Goal: Task Accomplishment & Management: Manage account settings

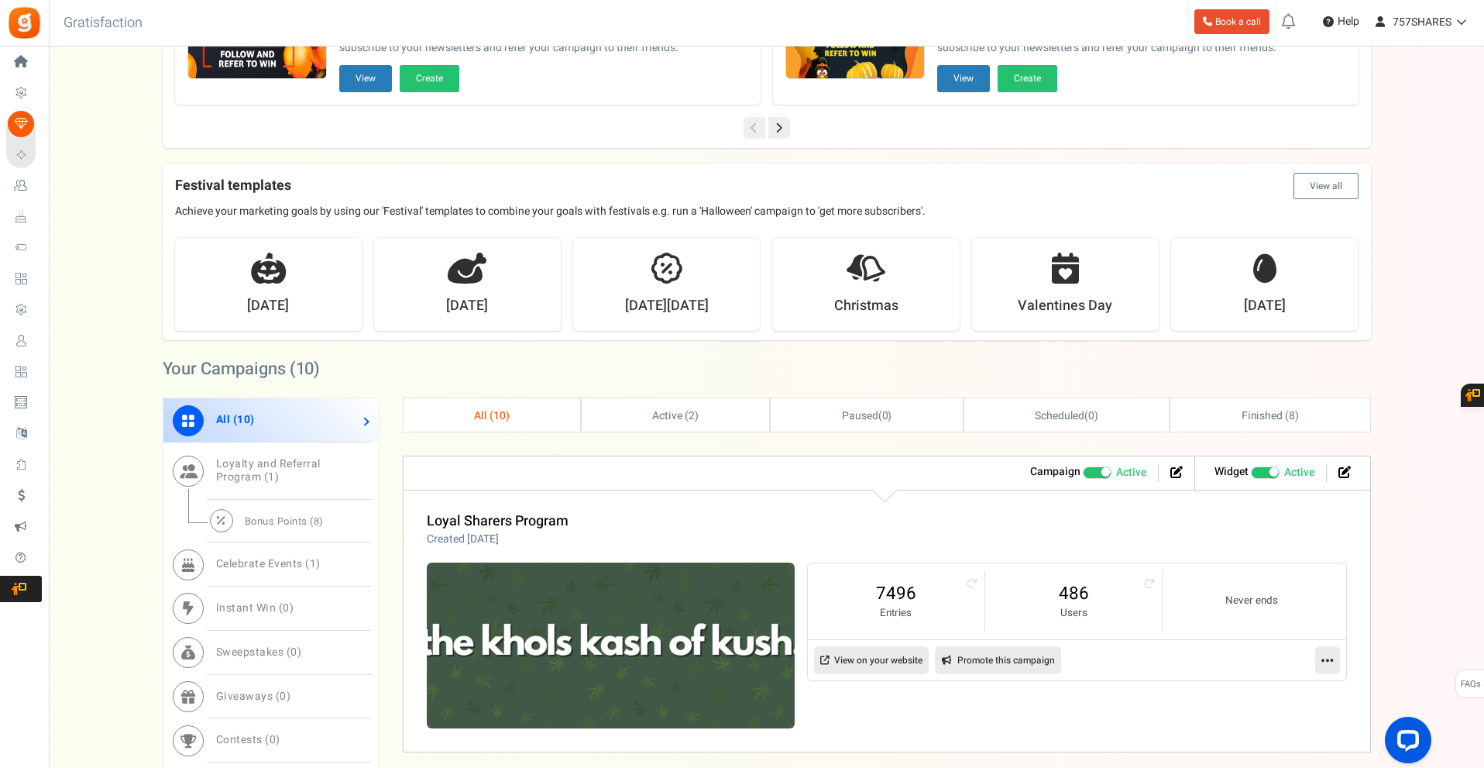
scroll to position [465, 0]
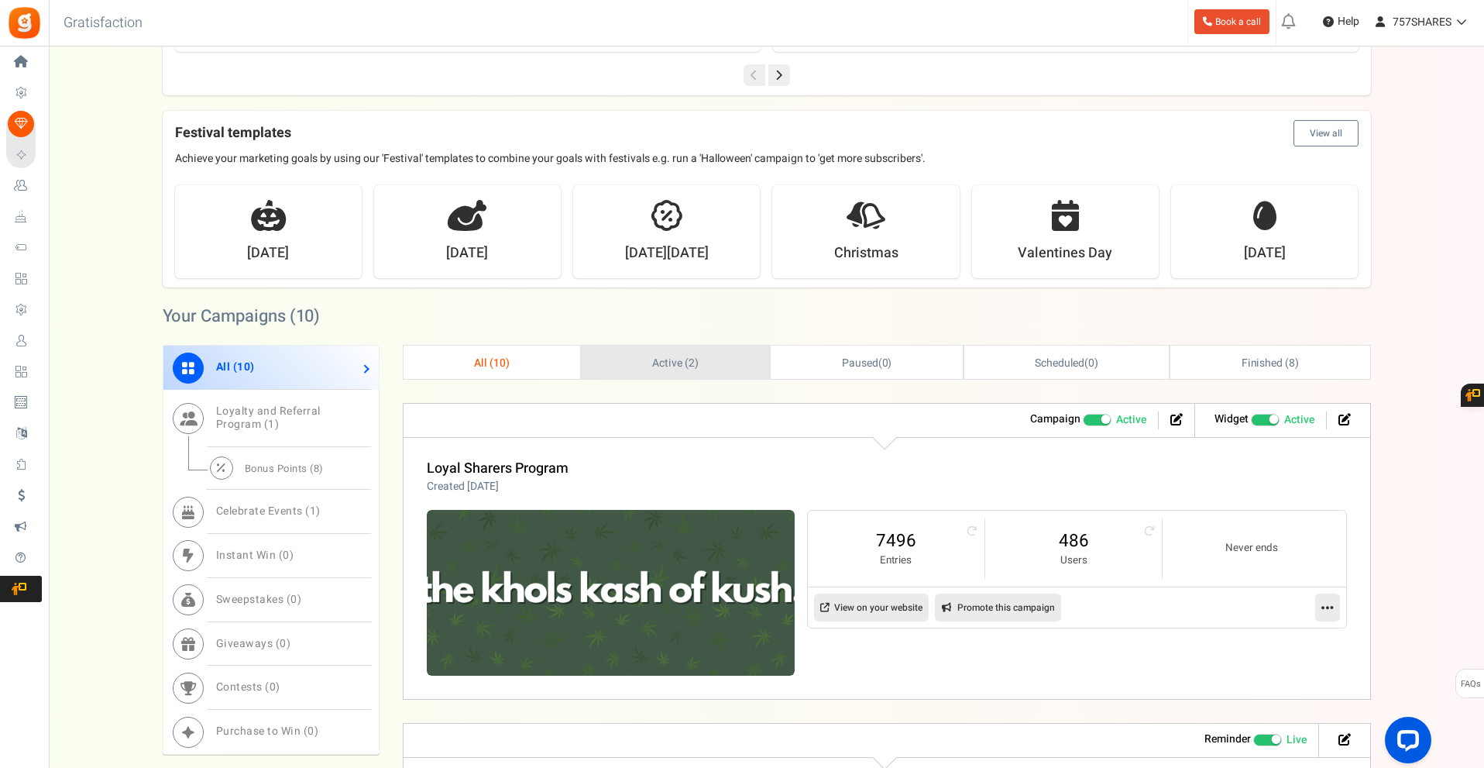
click at [695, 348] on link "Active ( 2 )" at bounding box center [675, 361] width 187 height 33
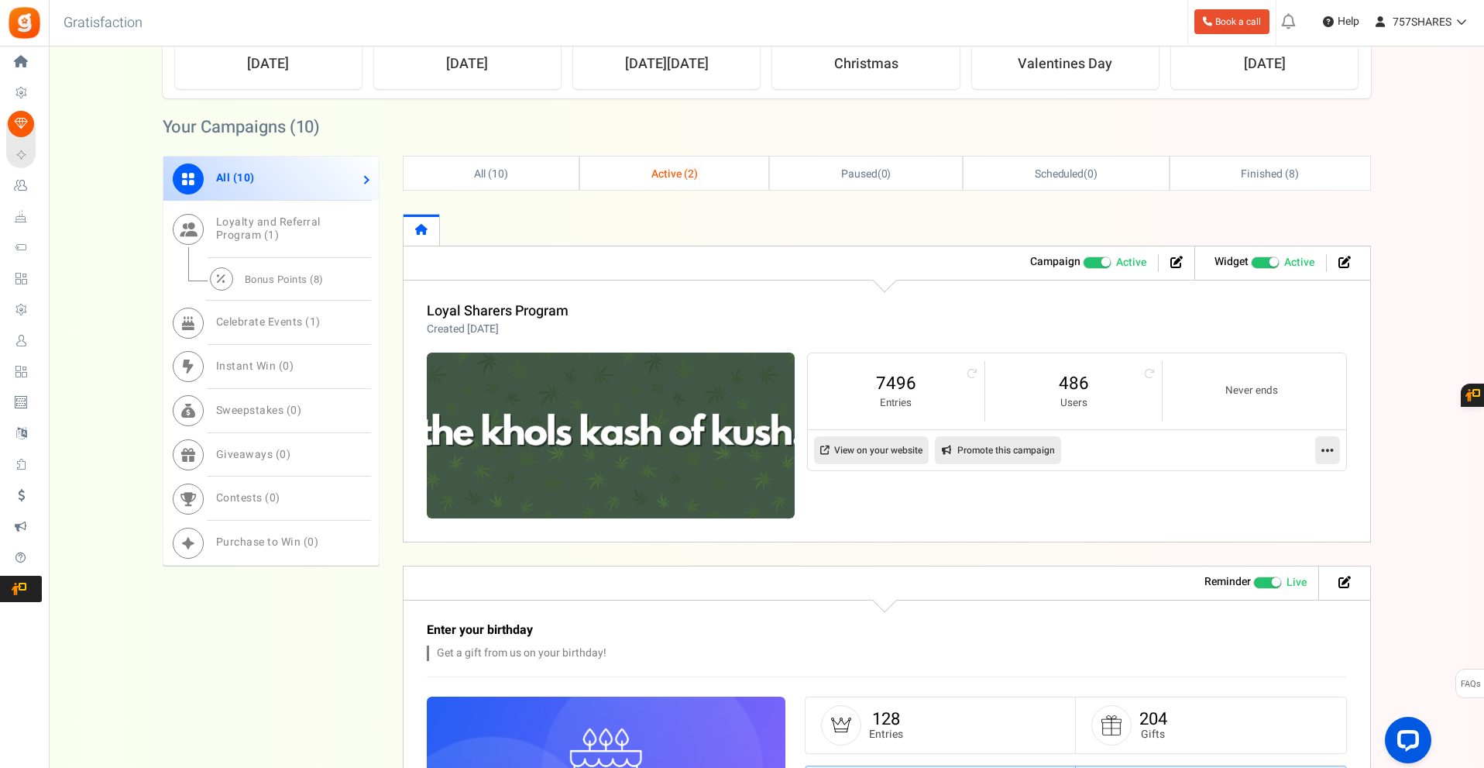
scroll to position [534, 0]
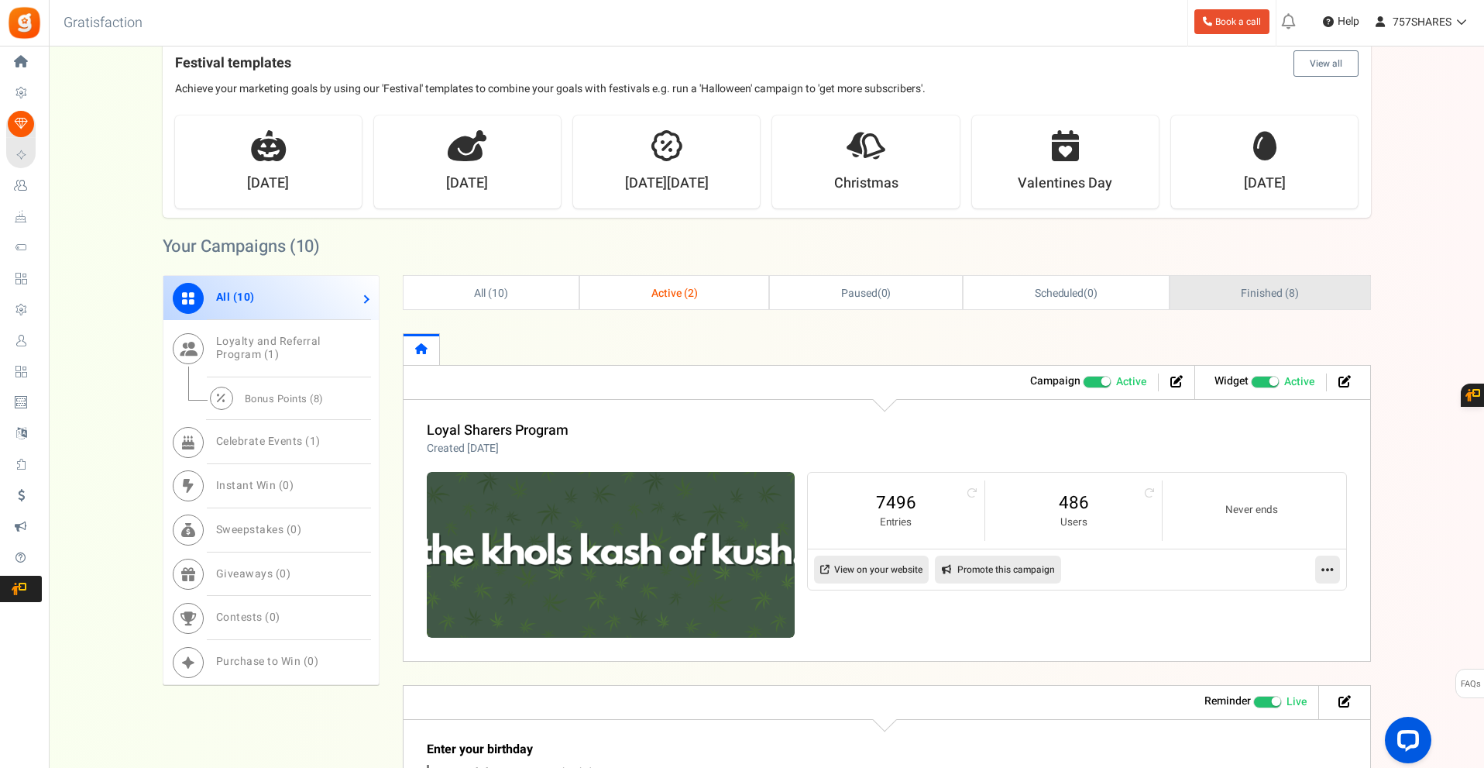
click at [1276, 304] on link "Finished ( 8 )" at bounding box center [1270, 292] width 200 height 33
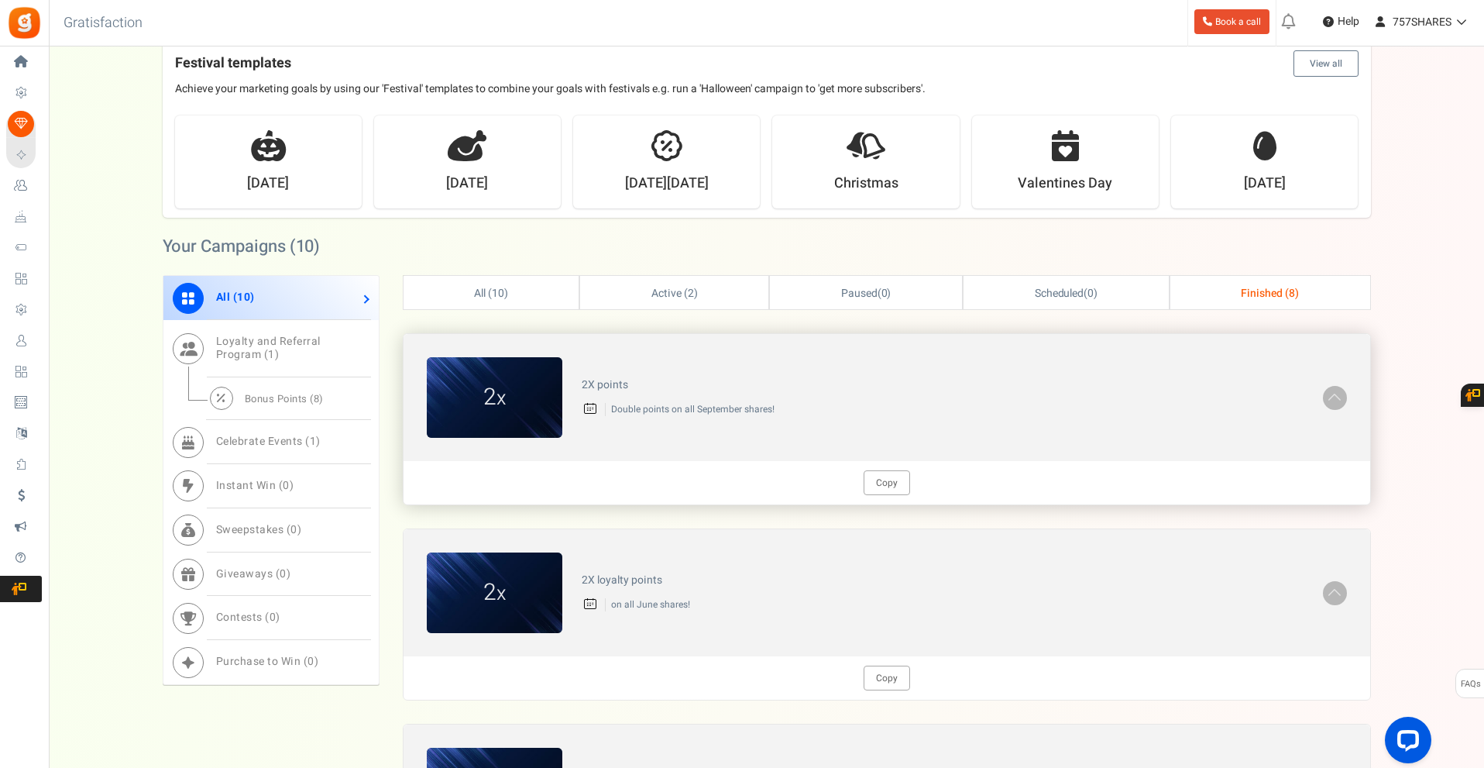
click at [1327, 390] on span at bounding box center [1334, 396] width 15 height 18
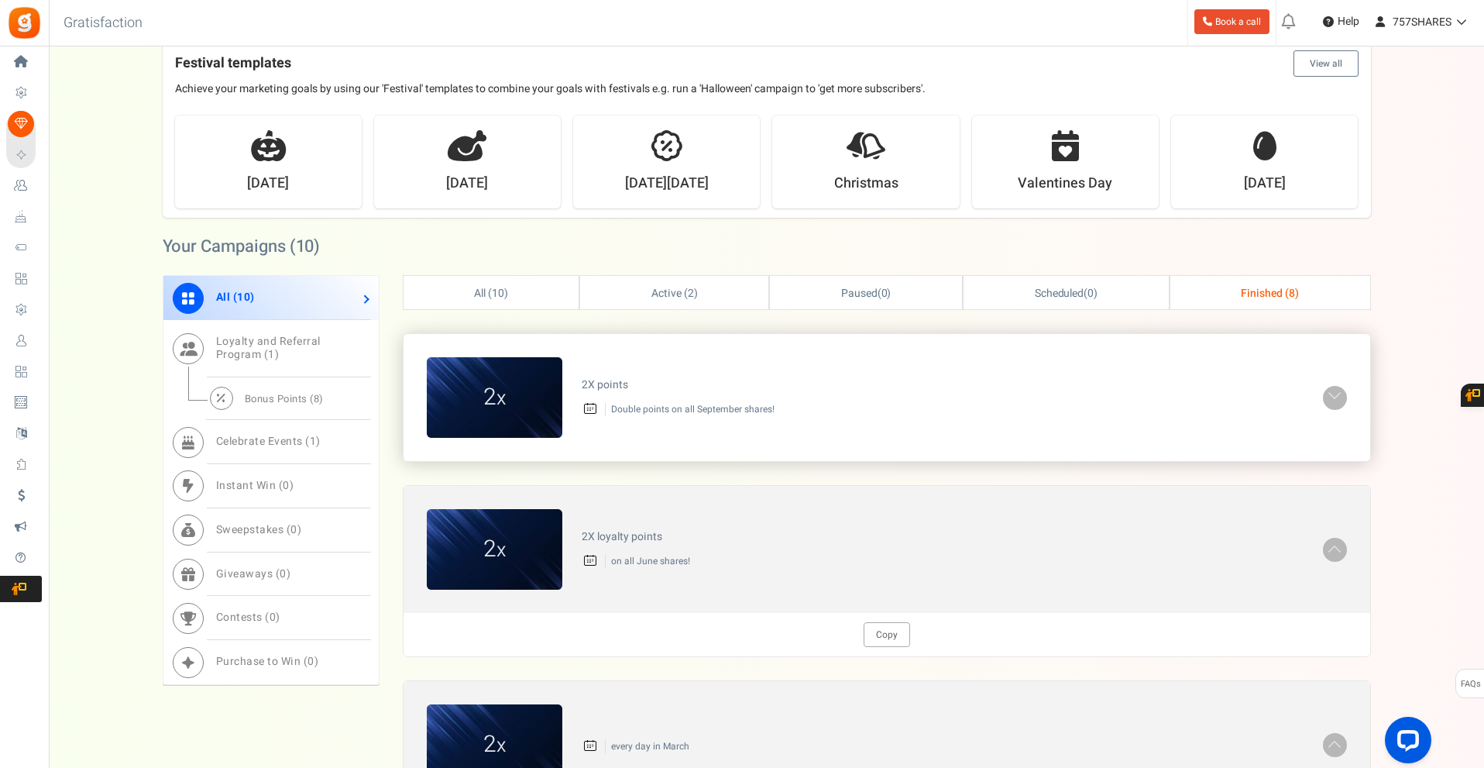
click at [1327, 390] on span at bounding box center [1334, 396] width 15 height 18
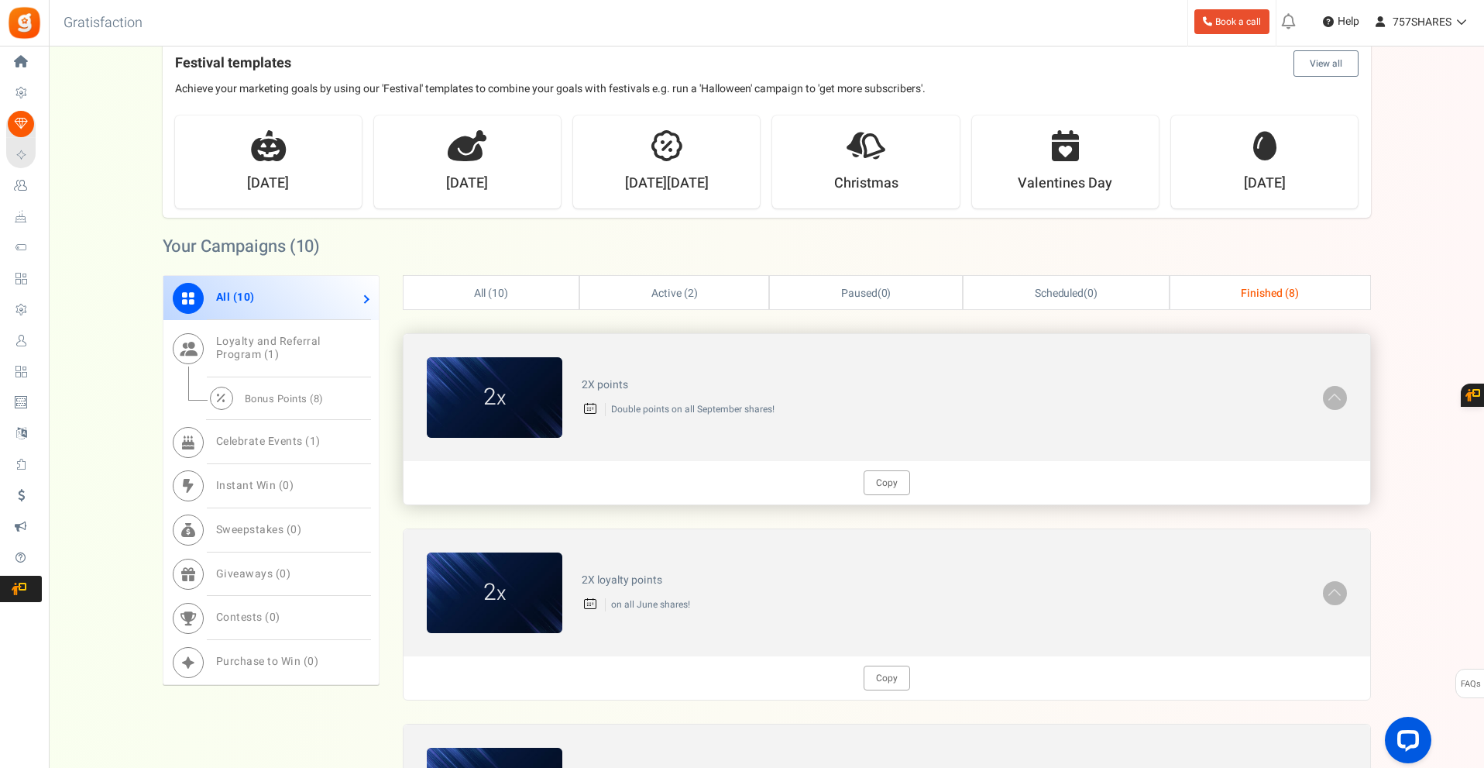
click at [1327, 390] on span at bounding box center [1334, 396] width 15 height 18
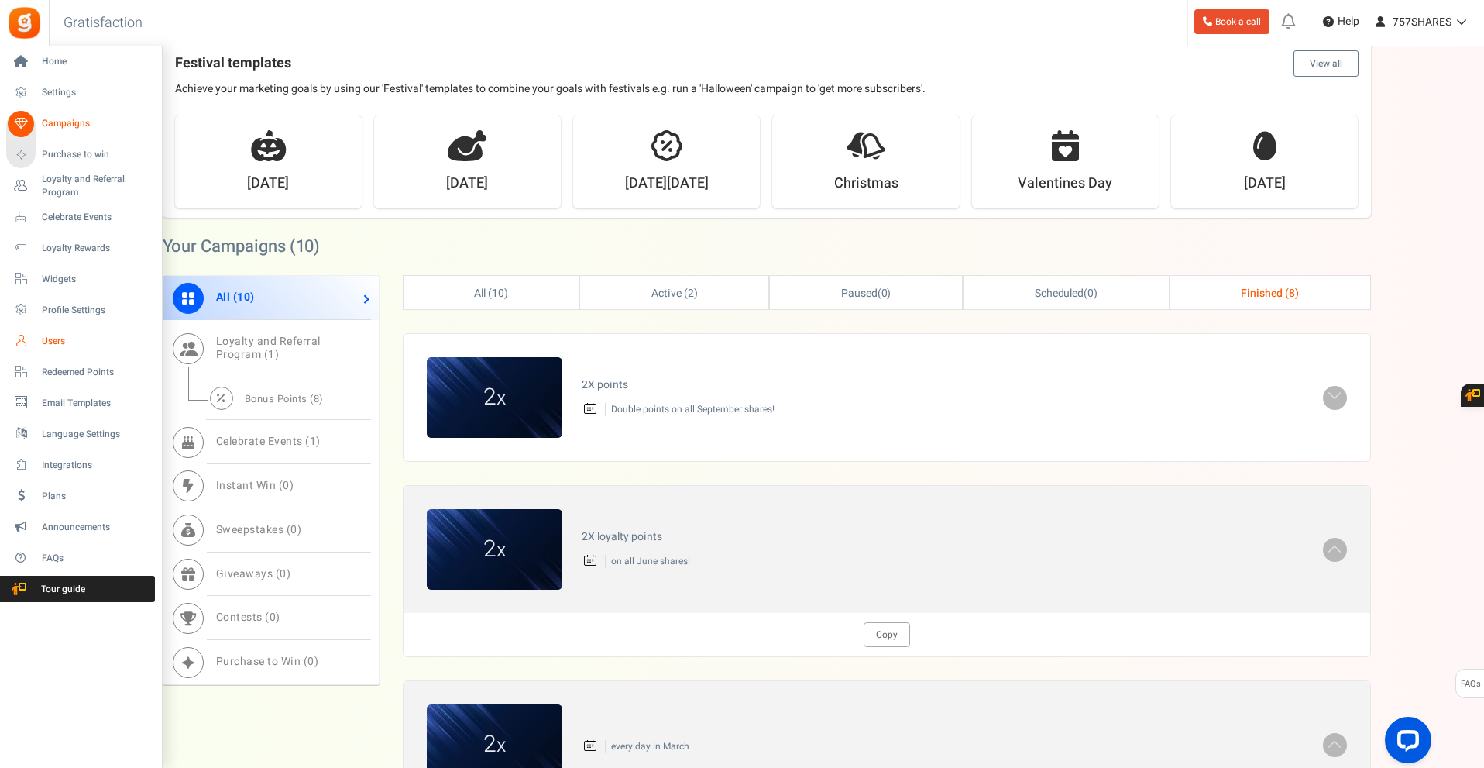
click at [62, 342] on span "Users" at bounding box center [96, 341] width 108 height 13
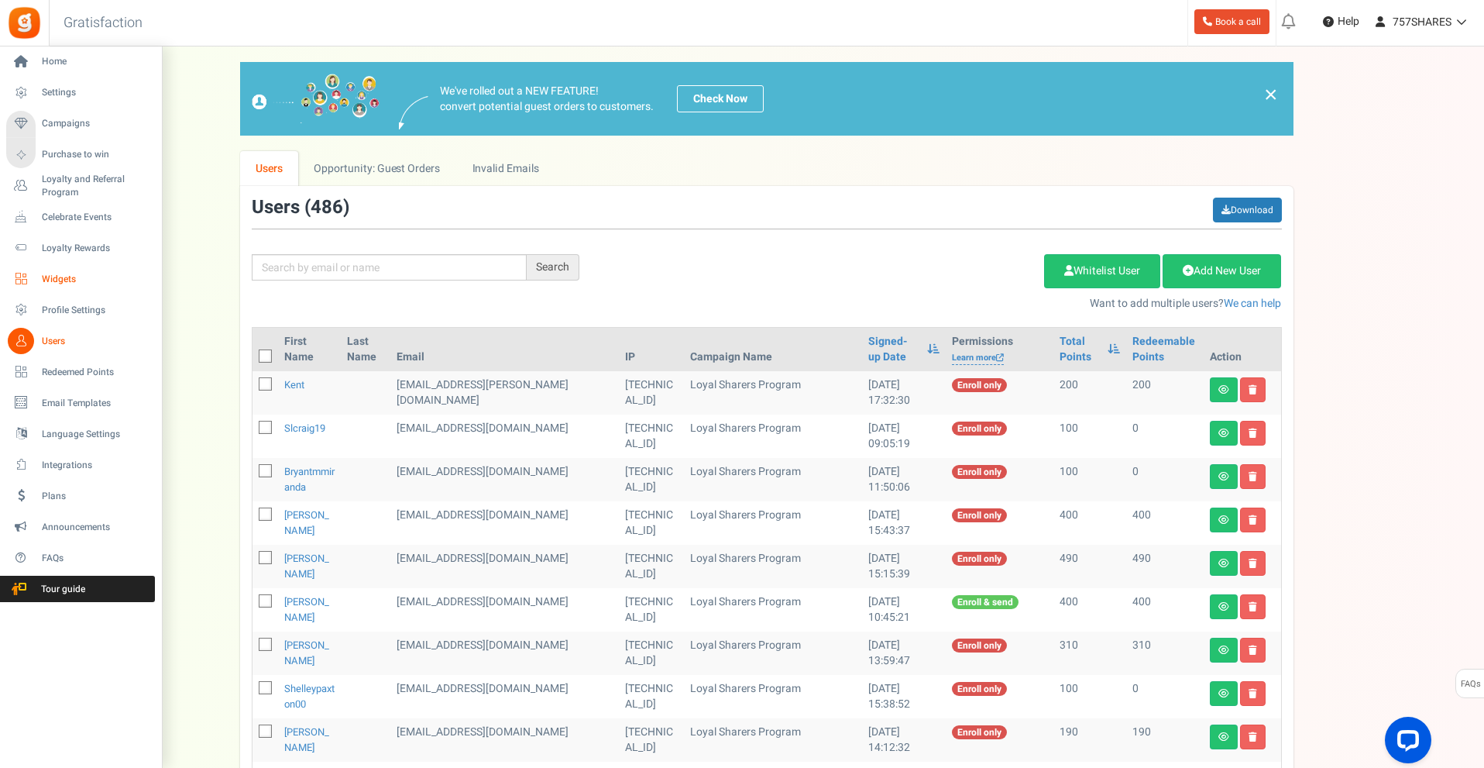
click at [57, 284] on span "Widgets" at bounding box center [96, 279] width 108 height 13
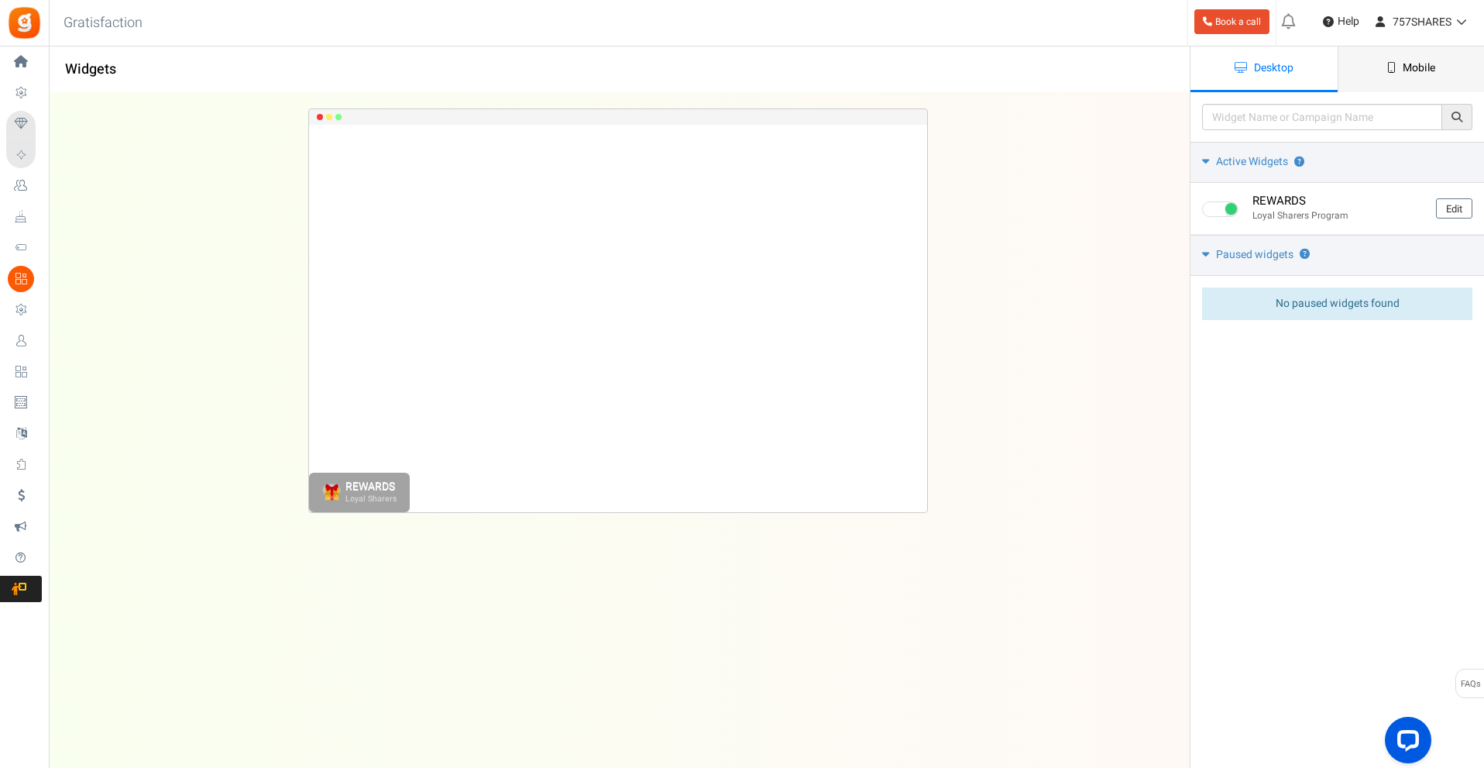
click at [1408, 74] on span "Mobile" at bounding box center [1419, 68] width 33 height 16
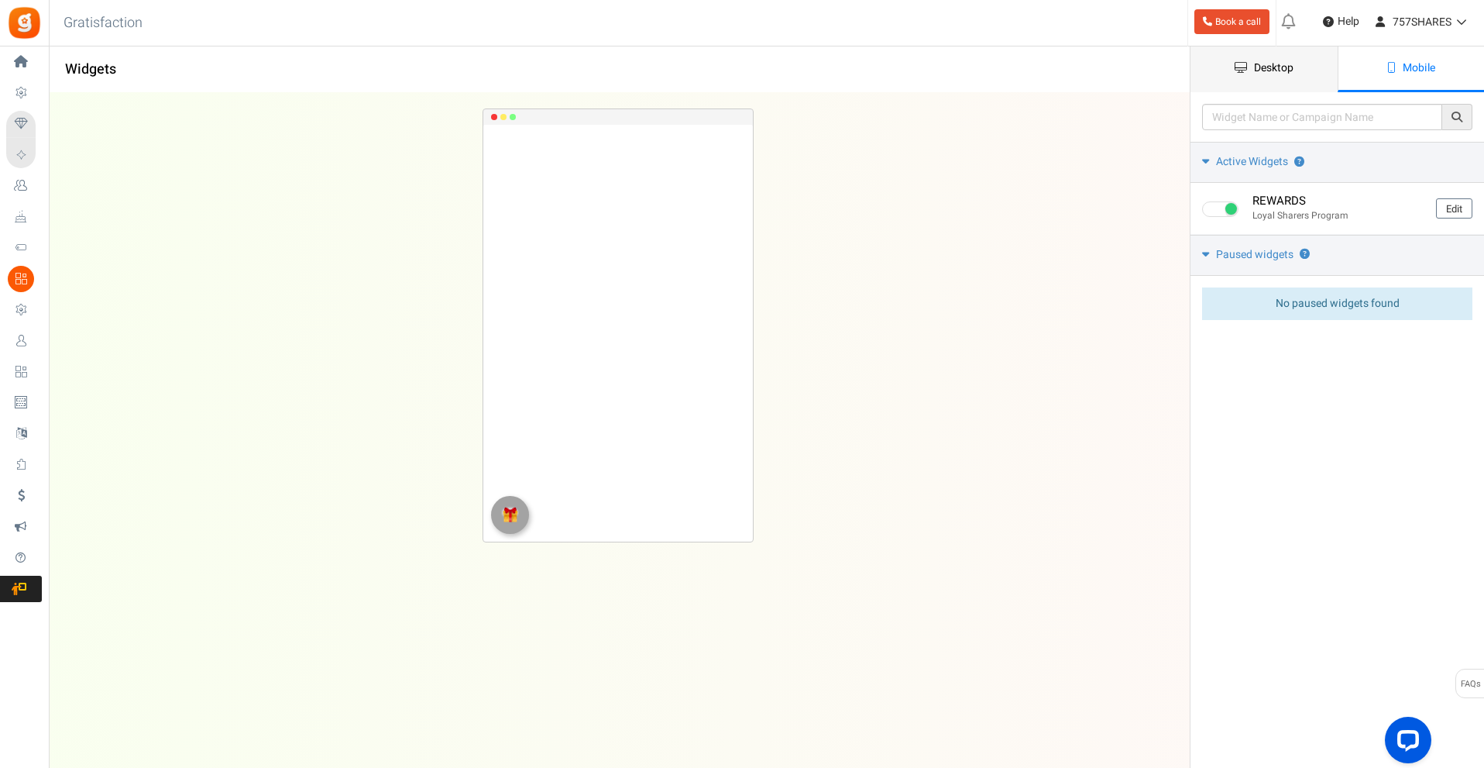
drag, startPoint x: 1296, startPoint y: 74, endPoint x: 1289, endPoint y: 78, distance: 8.7
click at [1290, 78] on link "Desktop" at bounding box center [1263, 69] width 147 height 46
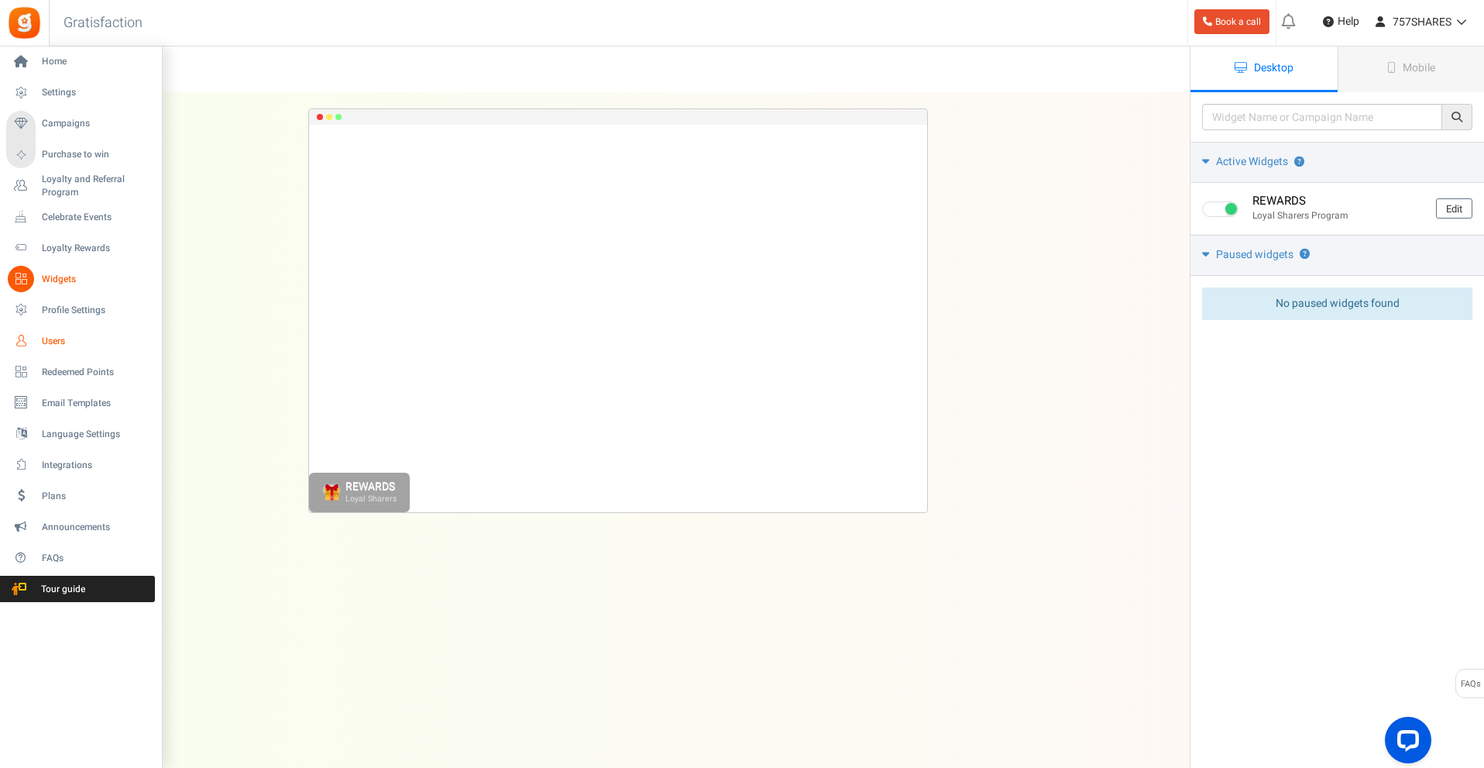
click at [64, 340] on span "Users" at bounding box center [96, 341] width 108 height 13
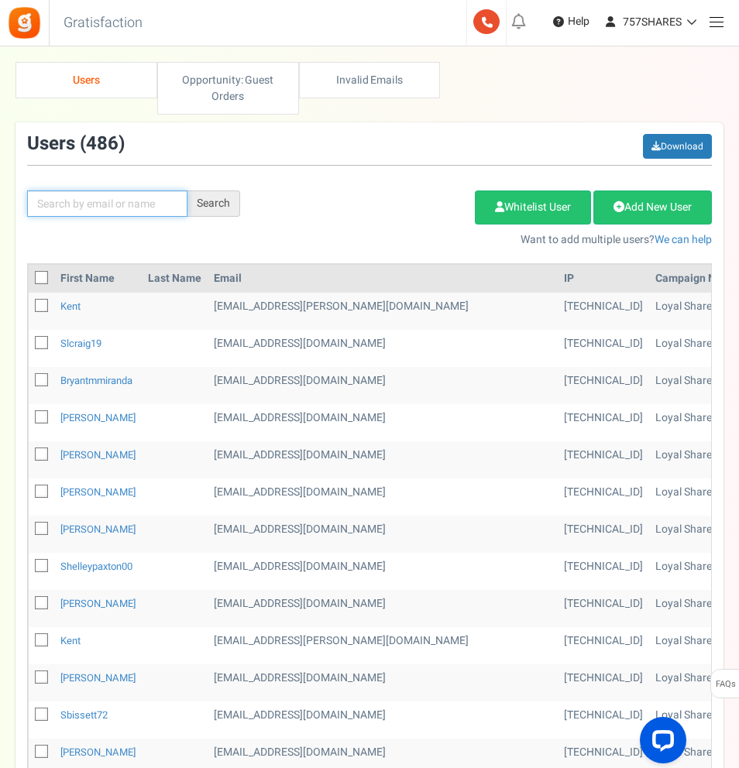
click at [125, 201] on input "text" at bounding box center [107, 204] width 160 height 26
type input "[PERSON_NAME]"
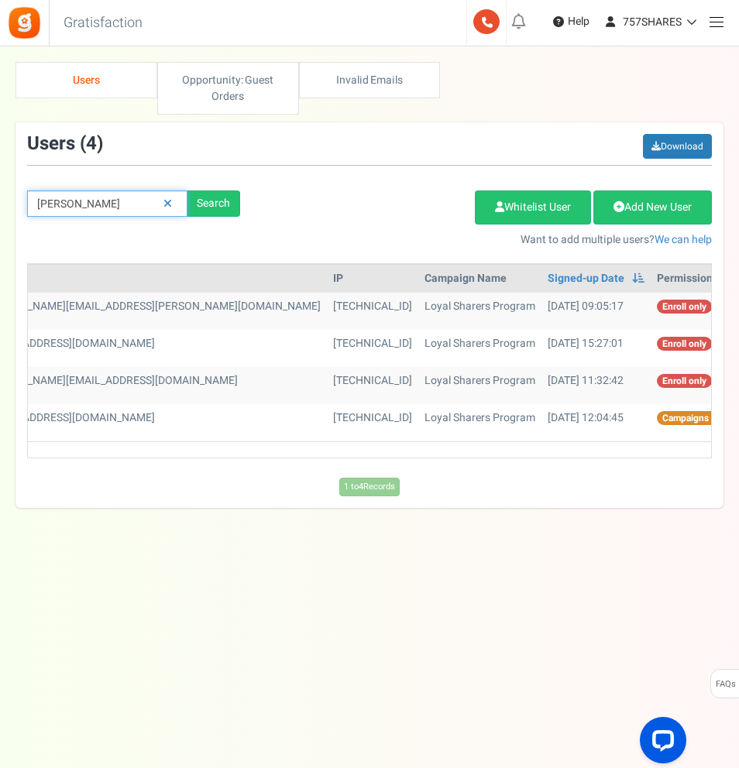
scroll to position [0, 441]
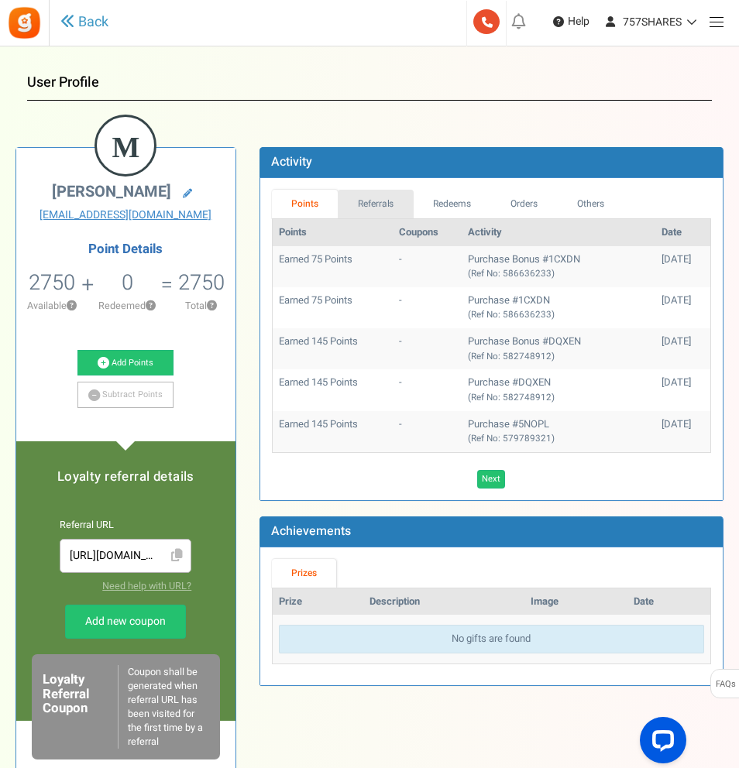
click at [376, 213] on link "Referrals" at bounding box center [376, 204] width 76 height 29
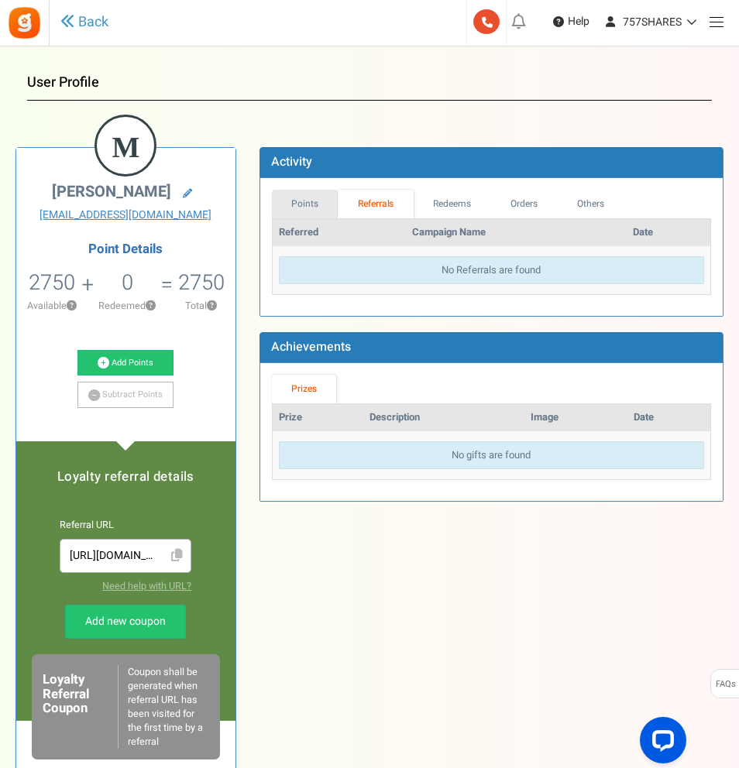
click at [321, 208] on link "Points" at bounding box center [305, 204] width 67 height 29
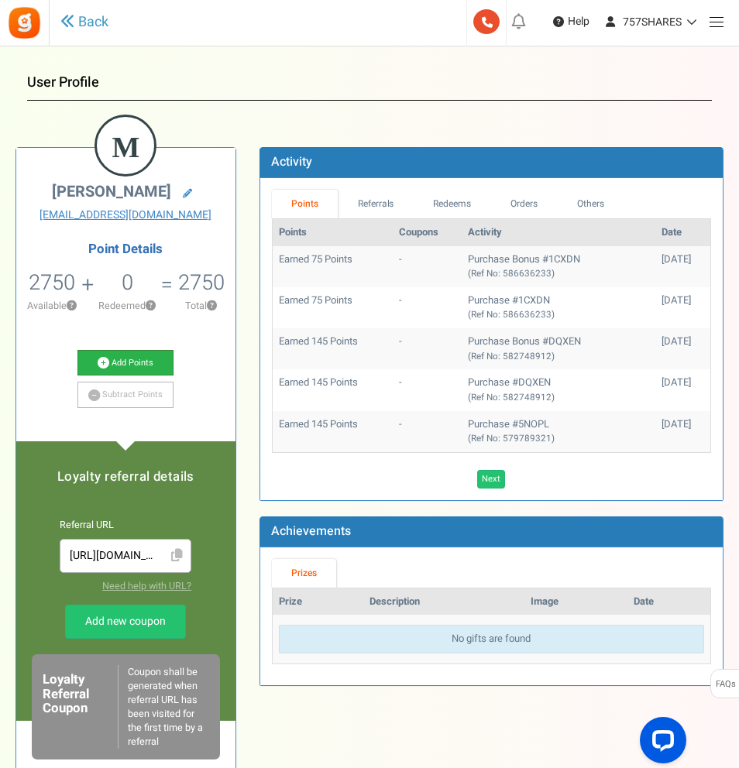
click at [122, 359] on link "Add Points" at bounding box center [125, 363] width 96 height 26
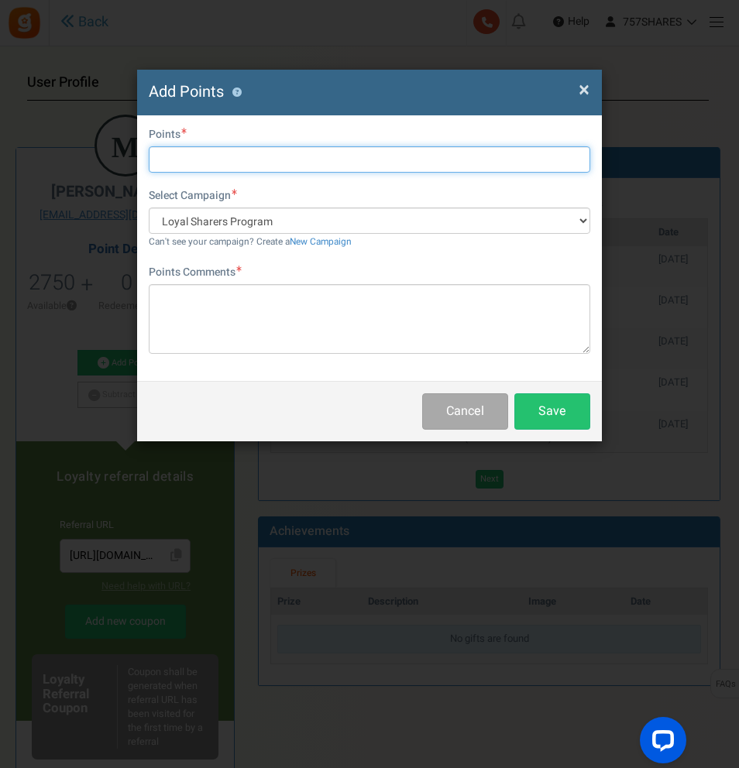
click at [232, 170] on input "text" at bounding box center [369, 159] width 441 height 26
type input "100"
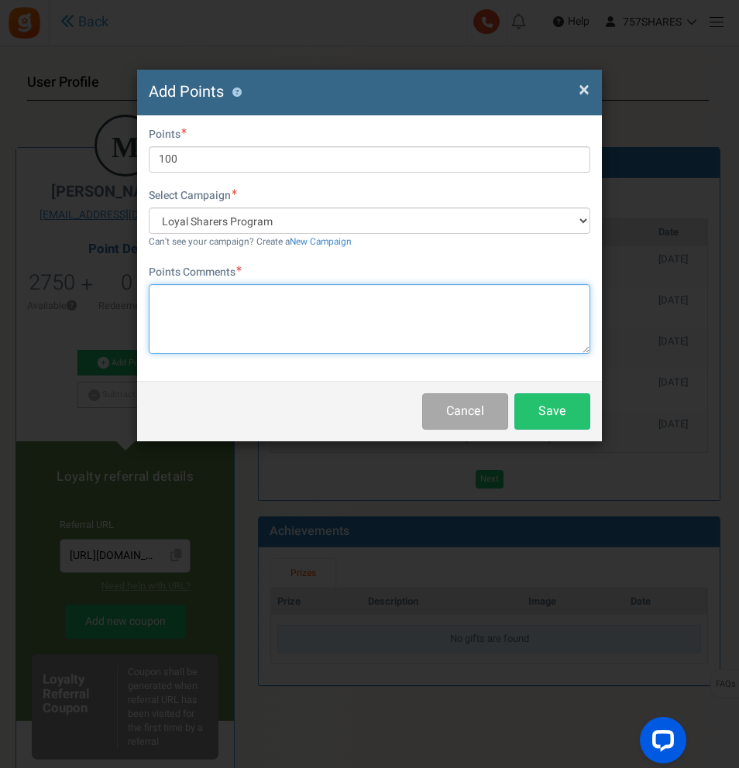
click at [260, 337] on textarea at bounding box center [369, 319] width 441 height 70
type textarea "Customer Referral: [PERSON_NAME]"
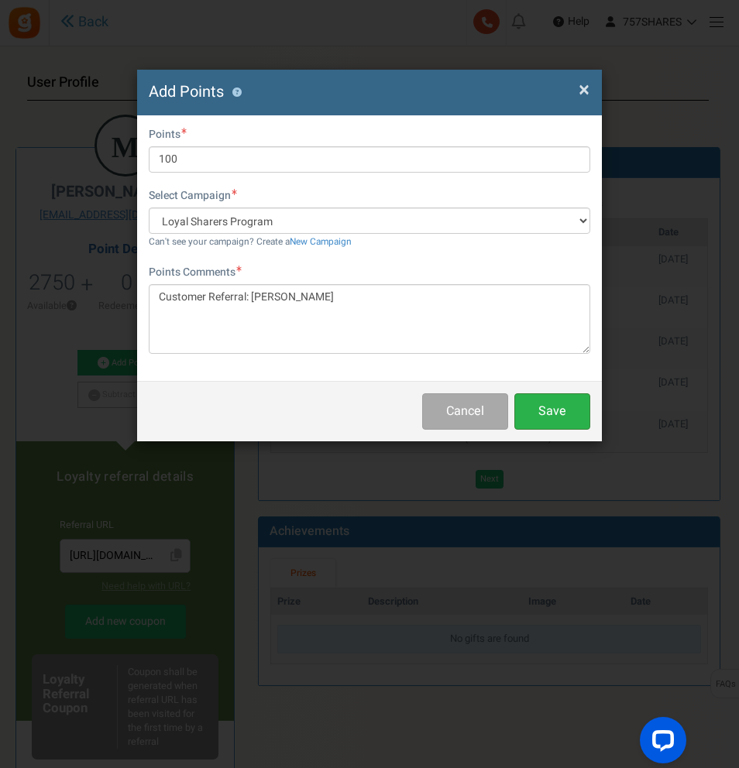
click at [537, 404] on button "Save" at bounding box center [552, 411] width 76 height 36
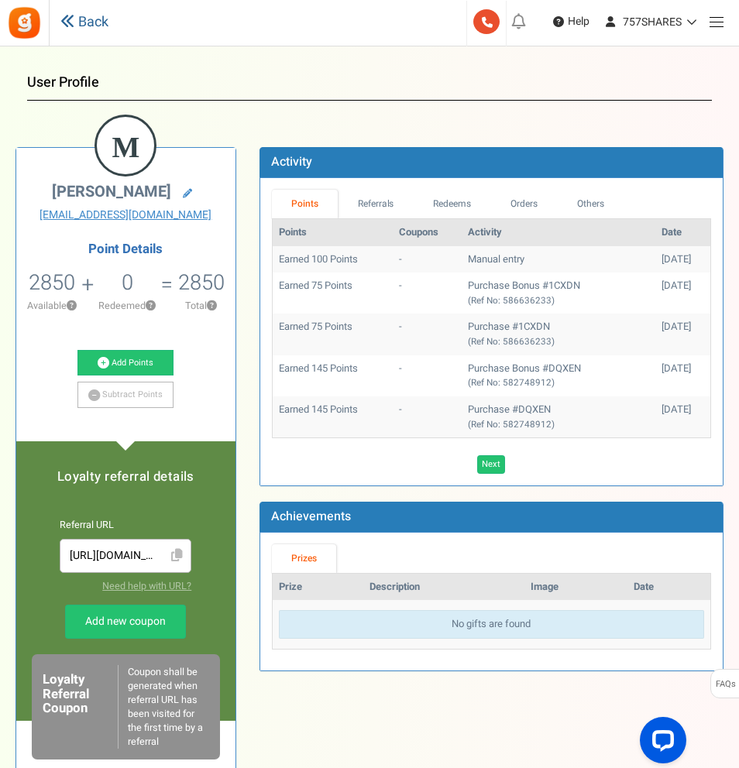
click at [98, 22] on link "Back" at bounding box center [84, 22] width 48 height 20
